Goal: Information Seeking & Learning: Check status

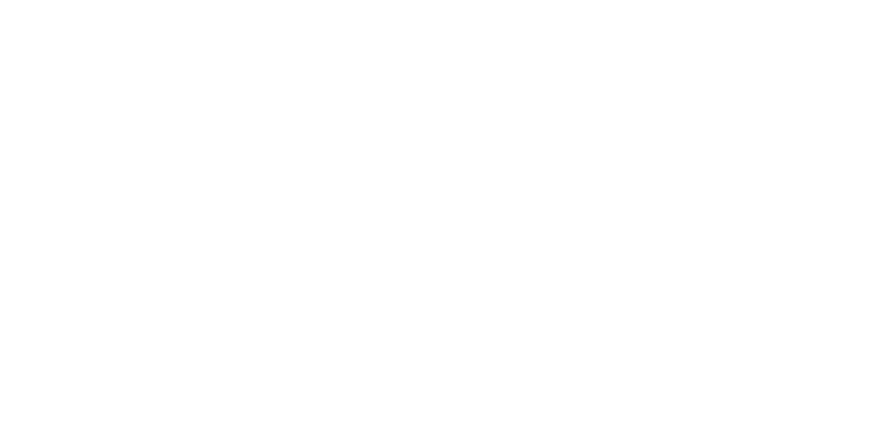
select select
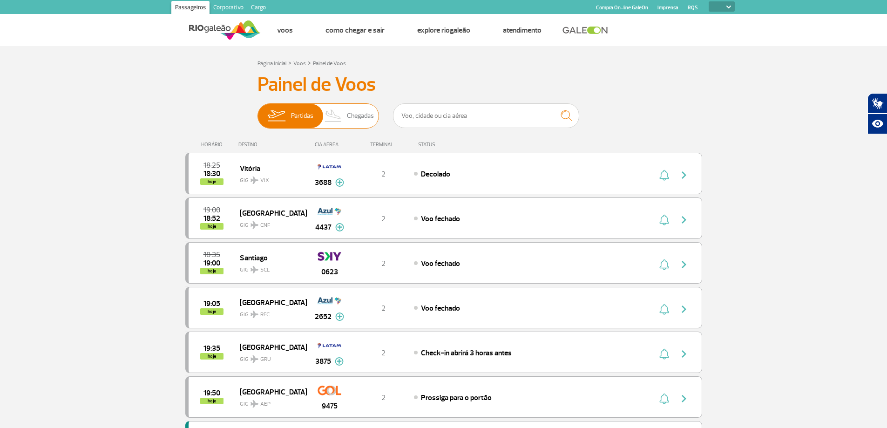
click at [345, 116] on img at bounding box center [333, 116] width 27 height 24
click at [257, 111] on input "Partidas Chegadas" at bounding box center [257, 111] width 0 height 0
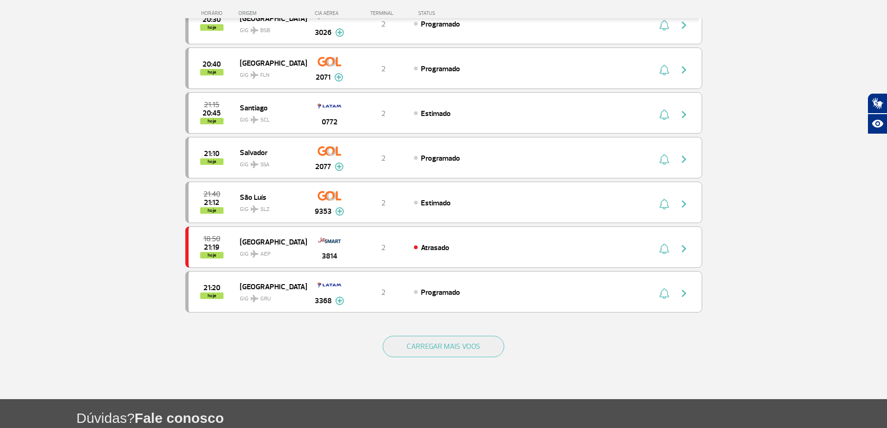
scroll to position [745, 0]
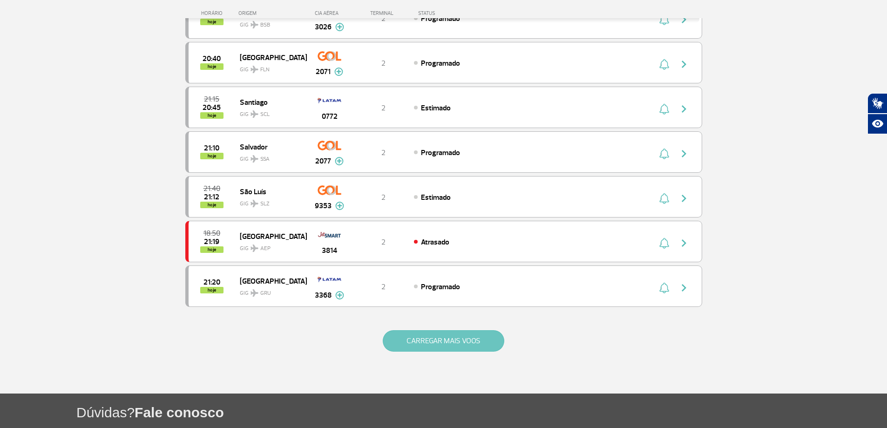
click at [452, 337] on button "CARREGAR MAIS VOOS" at bounding box center [444, 340] width 122 height 21
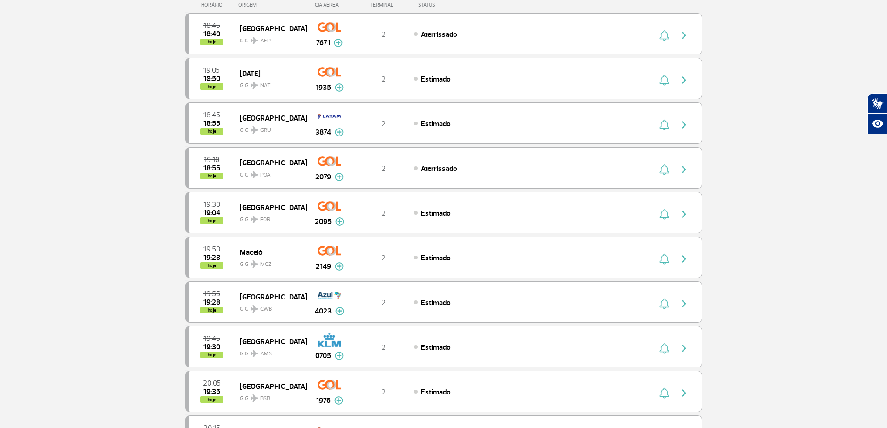
scroll to position [0, 0]
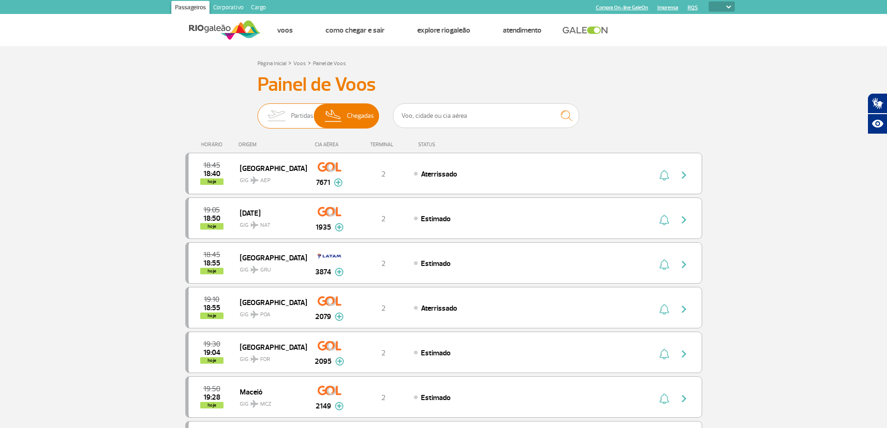
click at [298, 108] on span "Partidas" at bounding box center [302, 116] width 22 height 24
click at [257, 111] on input "Partidas Chegadas" at bounding box center [257, 111] width 0 height 0
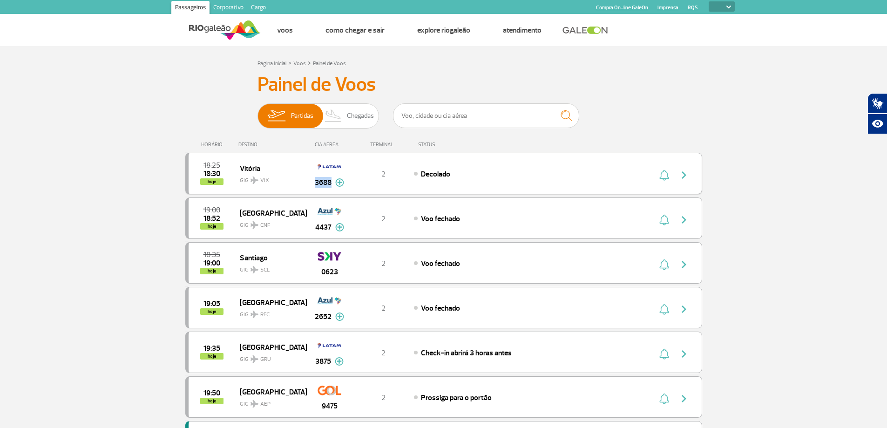
drag, startPoint x: 330, startPoint y: 184, endPoint x: 315, endPoint y: 185, distance: 14.9
click at [315, 185] on span "3688" at bounding box center [323, 182] width 17 height 11
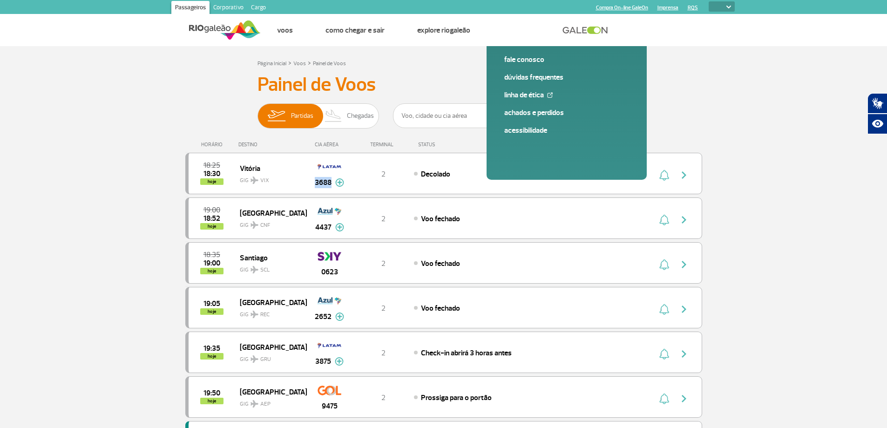
copy span "3688"
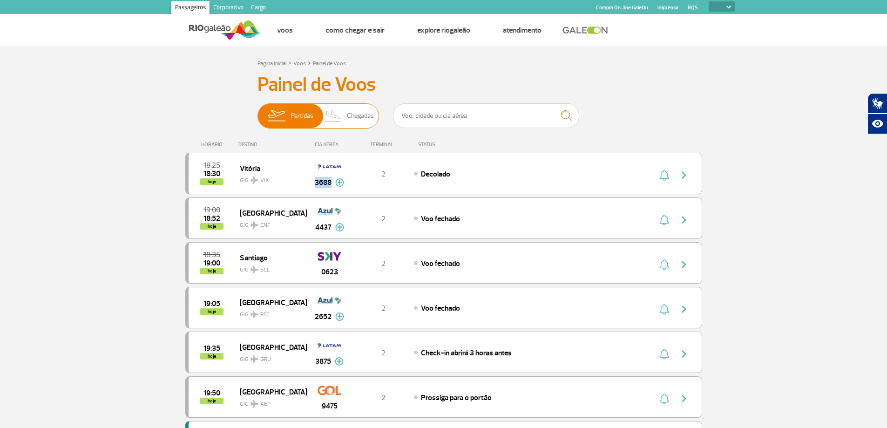
click at [354, 117] on span "Chegadas" at bounding box center [360, 116] width 27 height 24
click at [257, 111] on input "Partidas Chegadas" at bounding box center [257, 111] width 0 height 0
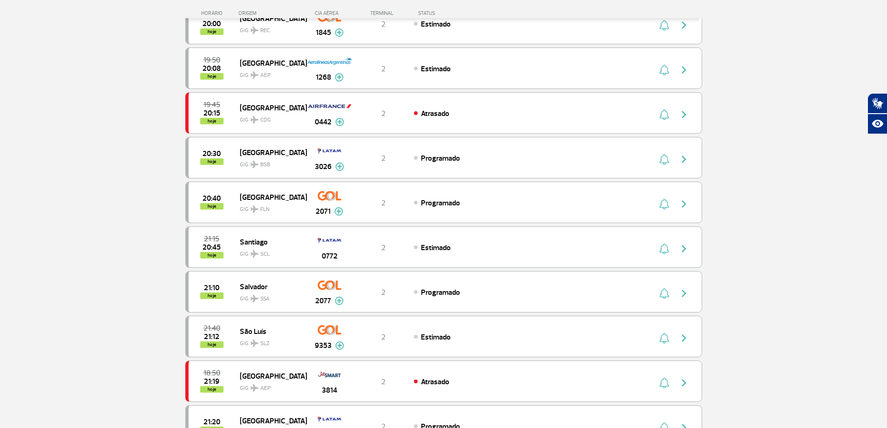
scroll to position [745, 0]
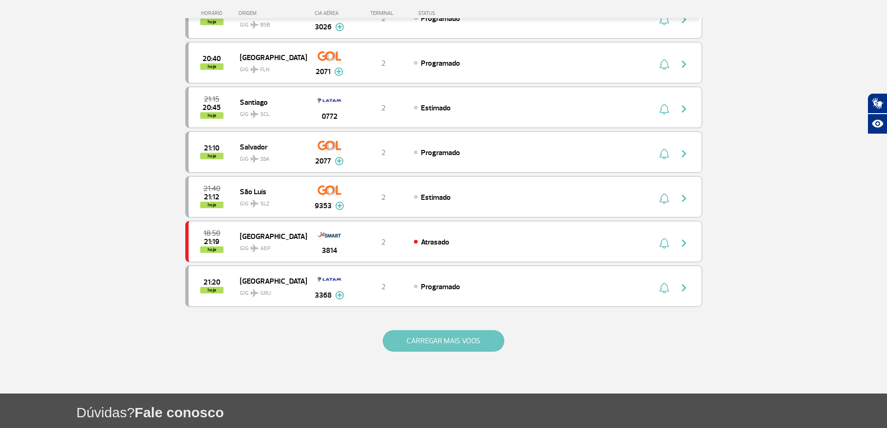
click at [433, 348] on button "CARREGAR MAIS VOOS" at bounding box center [444, 340] width 122 height 21
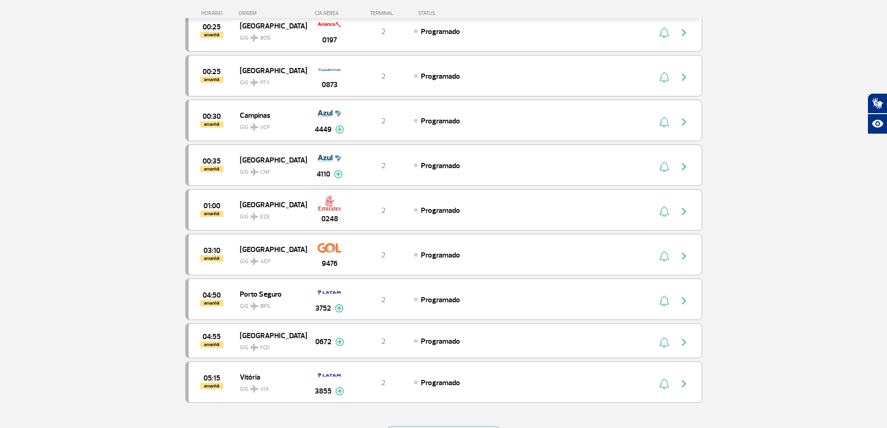
scroll to position [1629, 0]
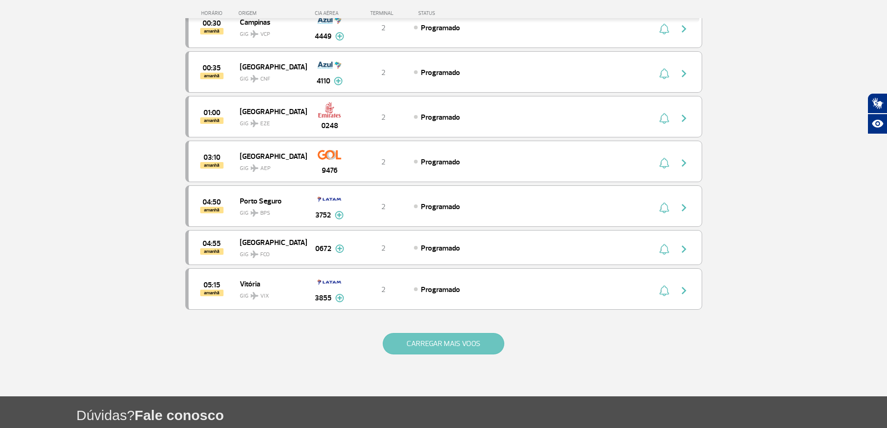
click at [427, 347] on button "CARREGAR MAIS VOOS" at bounding box center [444, 343] width 122 height 21
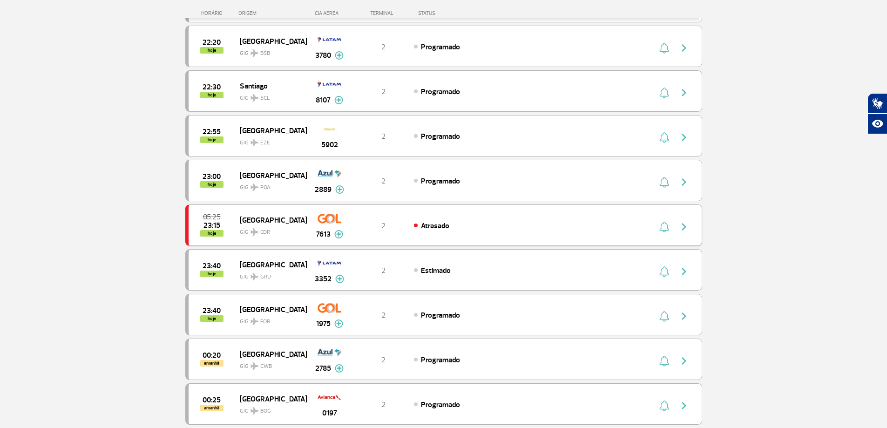
scroll to position [1164, 0]
click at [338, 234] on img at bounding box center [338, 234] width 9 height 8
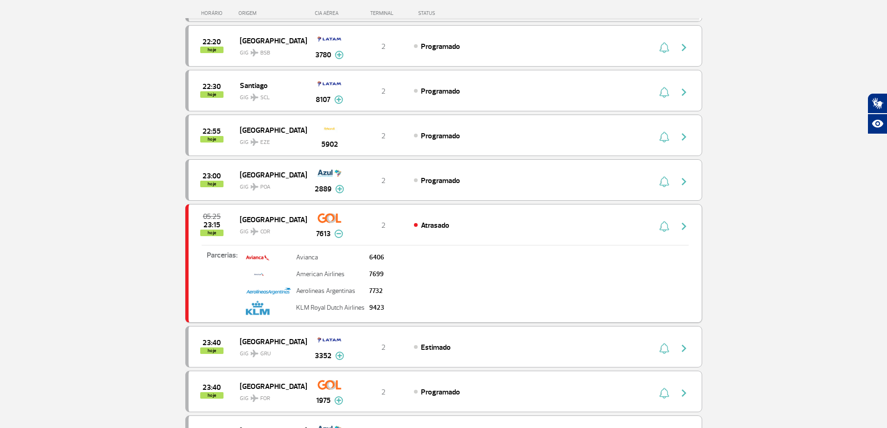
click at [338, 234] on img at bounding box center [338, 234] width 9 height 8
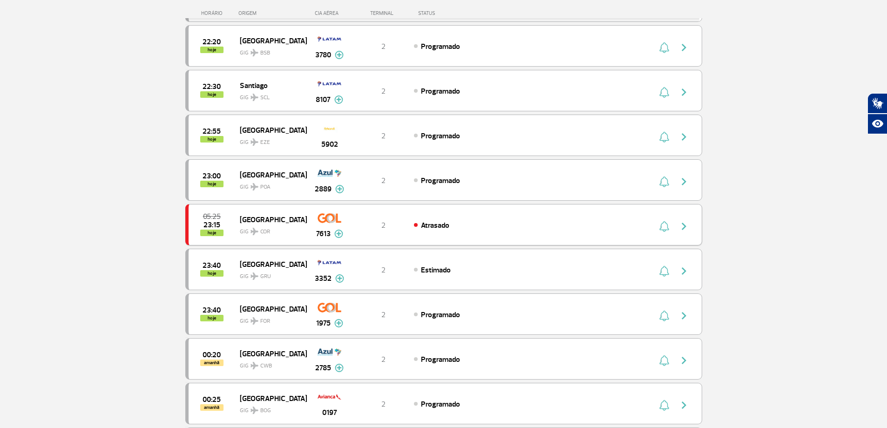
click at [682, 230] on img "button" at bounding box center [683, 226] width 11 height 11
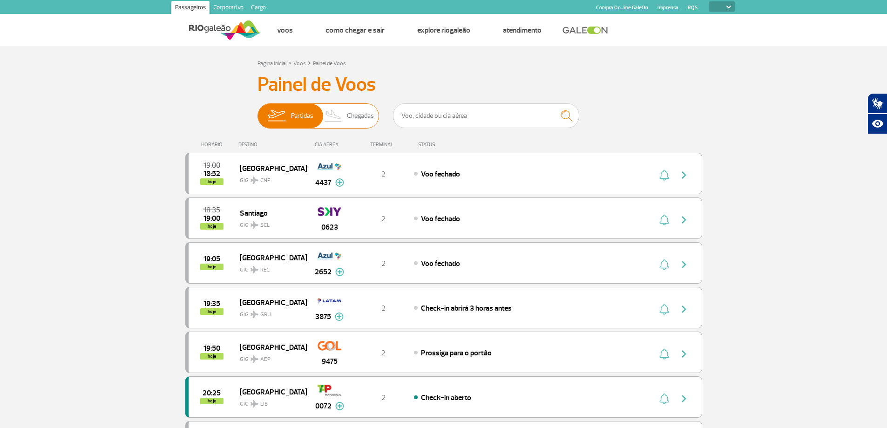
click at [338, 113] on img at bounding box center [333, 116] width 27 height 24
click at [257, 111] on input "Partidas Chegadas" at bounding box center [257, 111] width 0 height 0
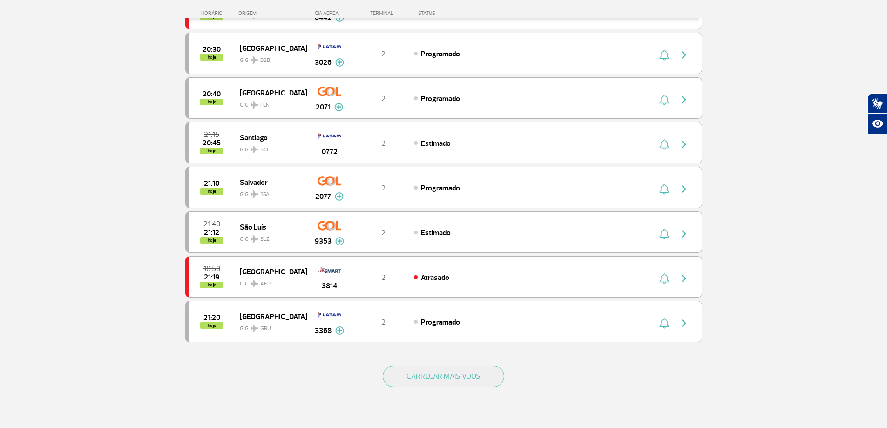
scroll to position [791, 0]
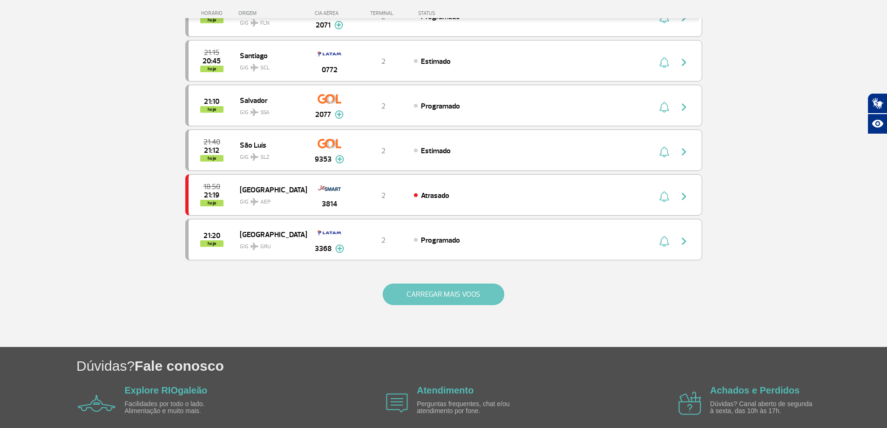
click at [417, 302] on button "CARREGAR MAIS VOOS" at bounding box center [444, 294] width 122 height 21
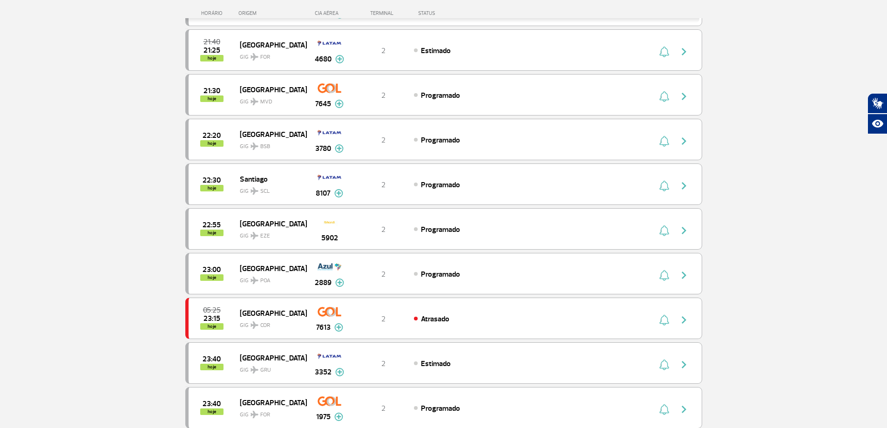
scroll to position [1071, 0]
drag, startPoint x: 413, startPoint y: 319, endPoint x: 470, endPoint y: 319, distance: 56.8
click at [470, 319] on div "05:25 23:15 hoje Córdoba GIG COR 7613 2 Atrasado Parcerias: Avianca 6406 Americ…" at bounding box center [443, 317] width 517 height 41
click at [470, 319] on div "Atrasado" at bounding box center [516, 318] width 205 height 10
